Goal: Check status: Check status

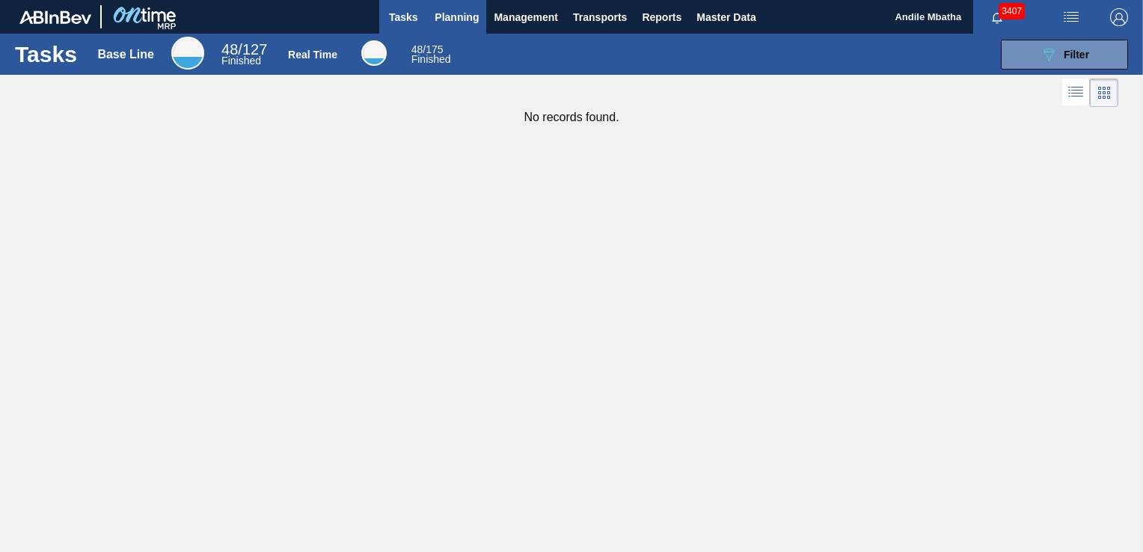
click at [461, 16] on span "Planning" at bounding box center [456, 17] width 44 height 18
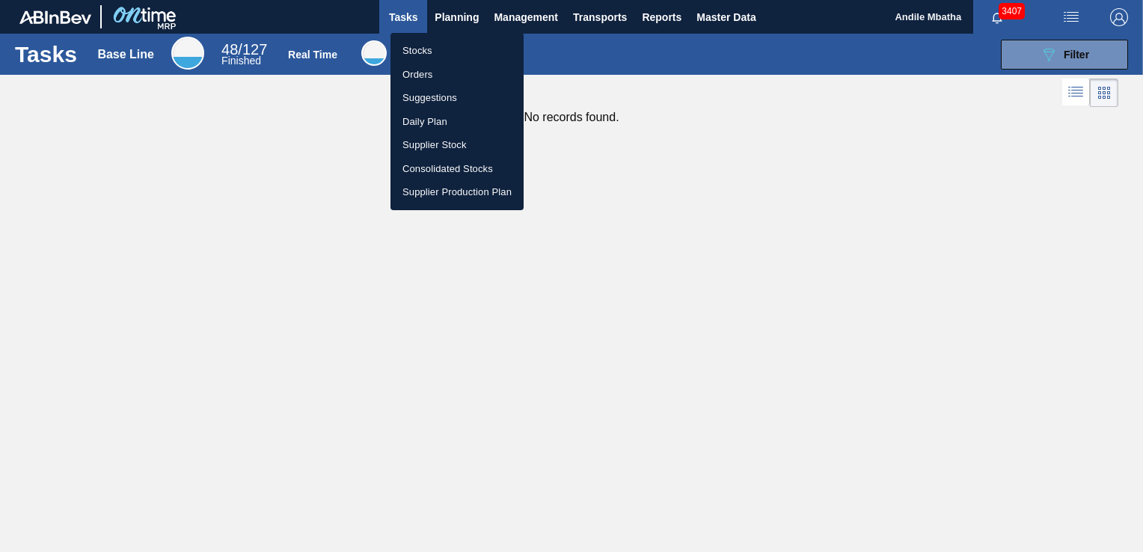
click at [439, 51] on li "Stocks" at bounding box center [456, 51] width 133 height 24
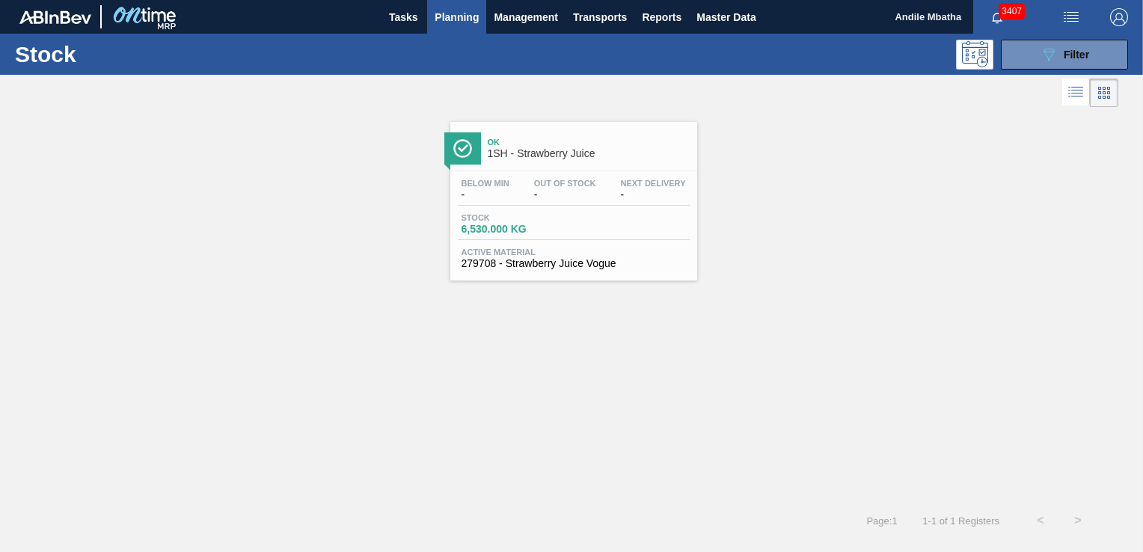
click at [1077, 71] on div "Stock 089F7B8B-B2A5-4AFE-B5C0-19BA573D28AC Filter" at bounding box center [571, 54] width 1143 height 41
click at [1061, 59] on div "089F7B8B-B2A5-4AFE-B5C0-19BA573D28AC Filter" at bounding box center [1063, 55] width 49 height 18
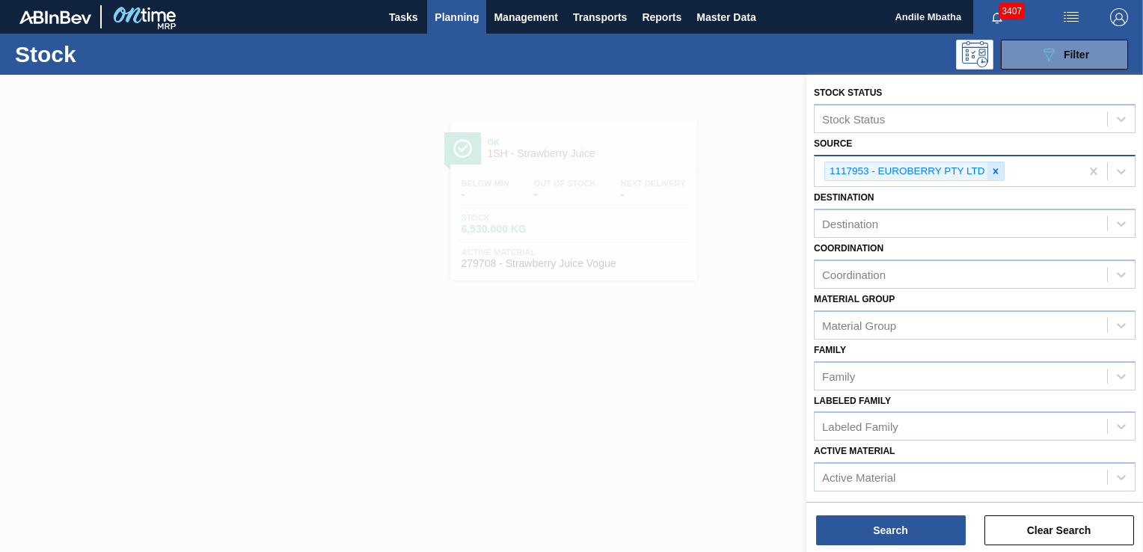
click at [990, 171] on icon at bounding box center [995, 171] width 10 height 10
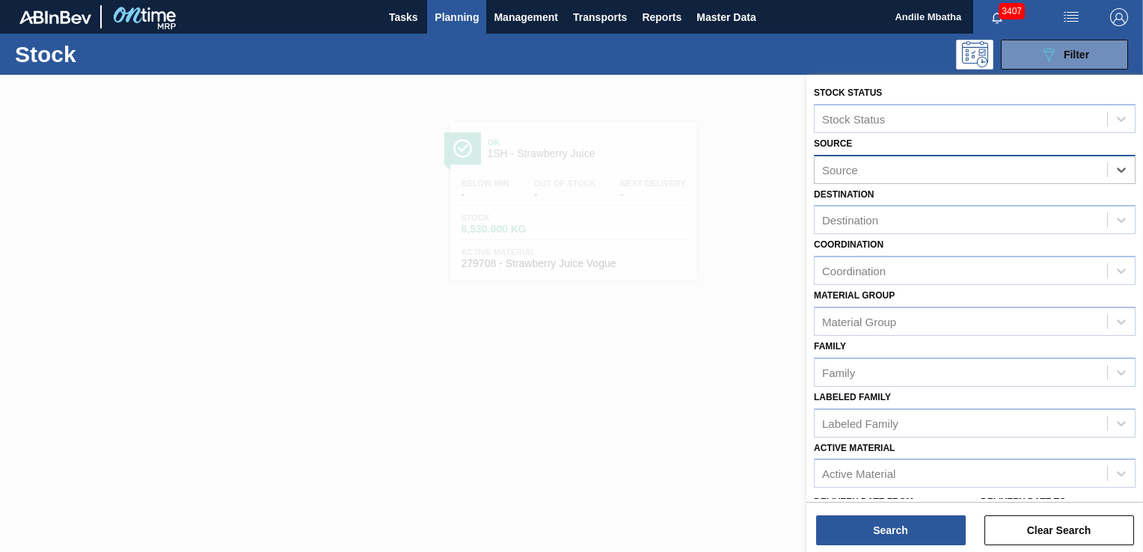
click at [915, 172] on div "Source" at bounding box center [960, 170] width 292 height 22
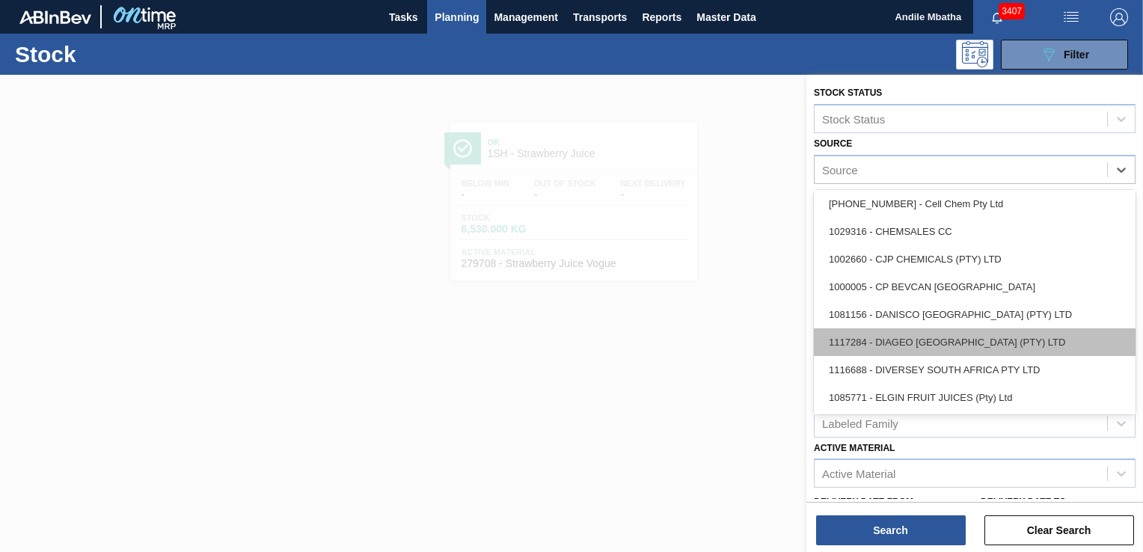
scroll to position [75, 0]
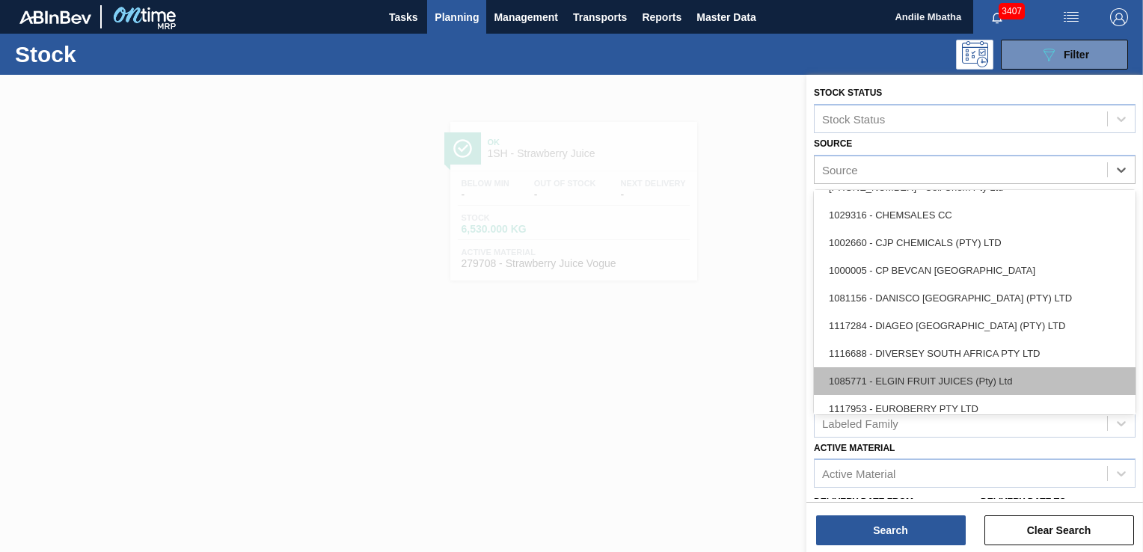
click at [913, 372] on div "1085771 - ELGIN FRUIT JUICES (Pty) Ltd" at bounding box center [975, 381] width 322 height 28
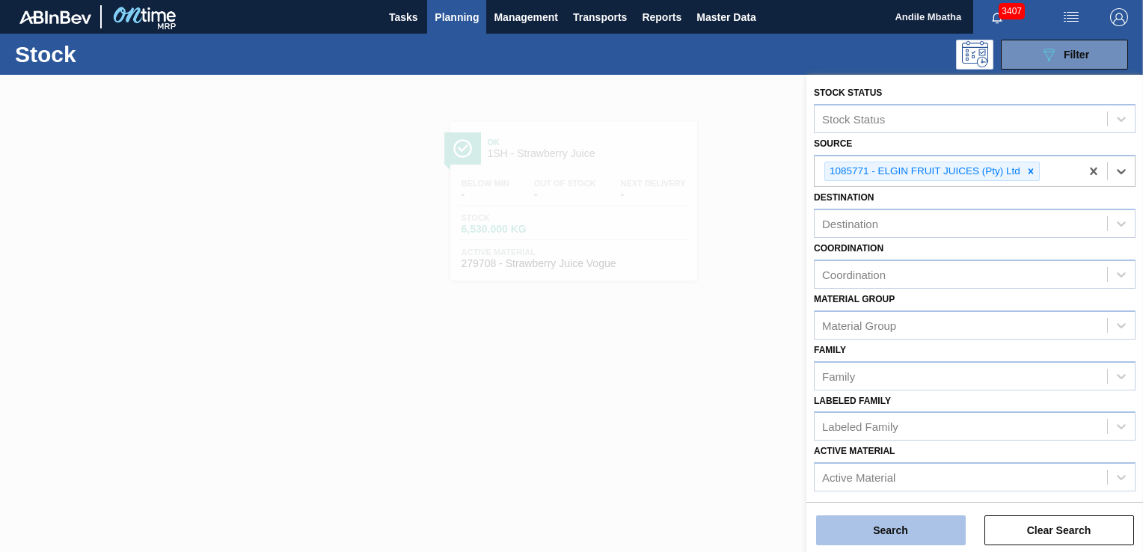
click at [885, 528] on button "Search" at bounding box center [891, 530] width 150 height 30
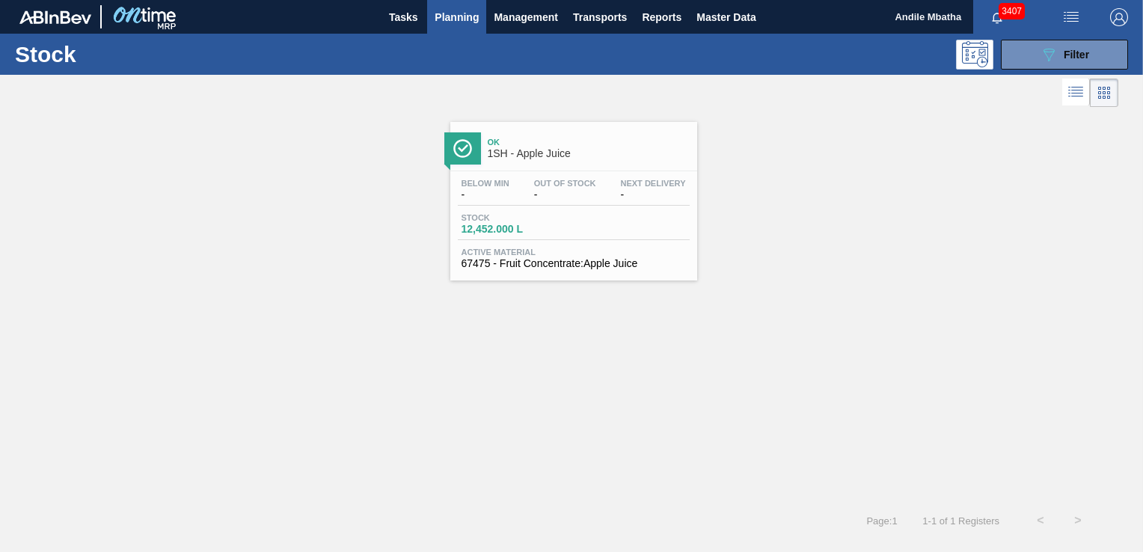
click at [523, 188] on div "Below Min - Out Of Stock - Next Delivery -" at bounding box center [574, 192] width 232 height 27
